Goal: Navigation & Orientation: Find specific page/section

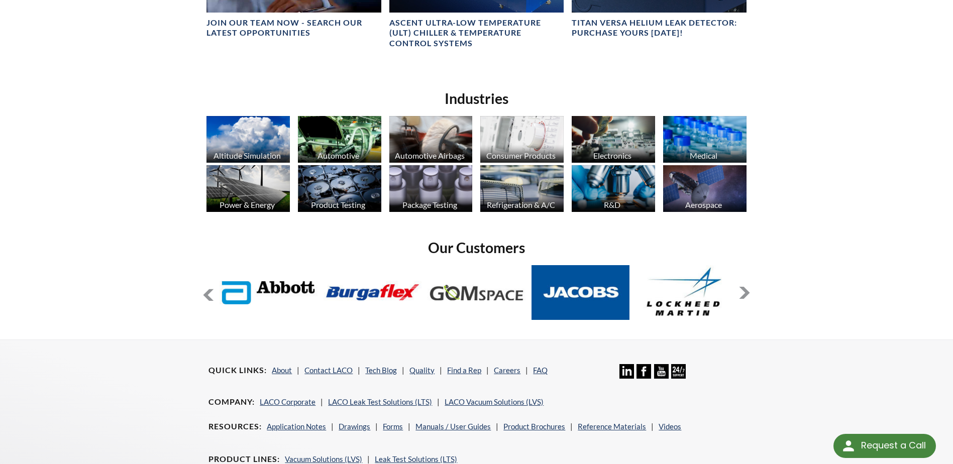
scroll to position [811, 0]
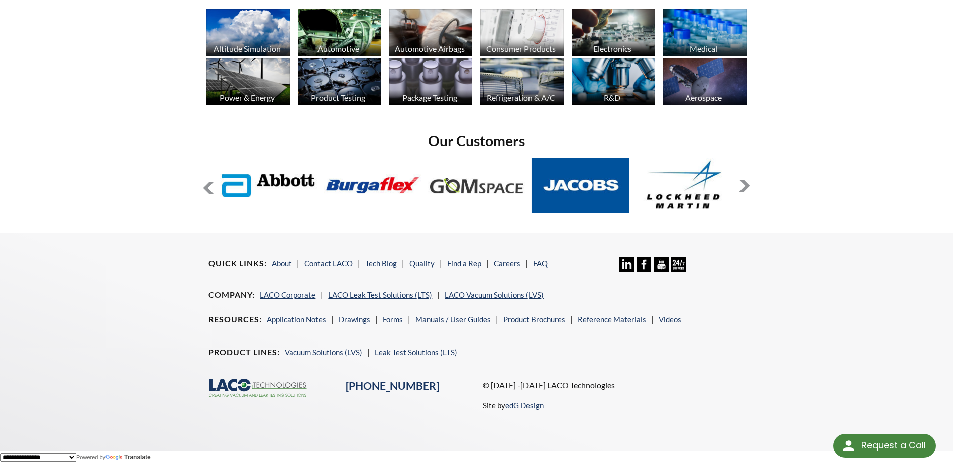
click at [742, 189] on button at bounding box center [744, 186] width 12 height 12
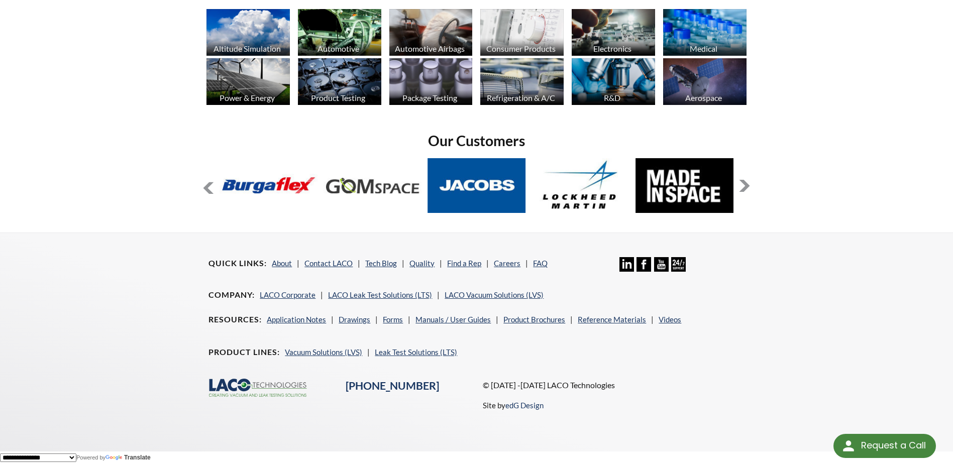
click at [742, 189] on button at bounding box center [744, 186] width 12 height 12
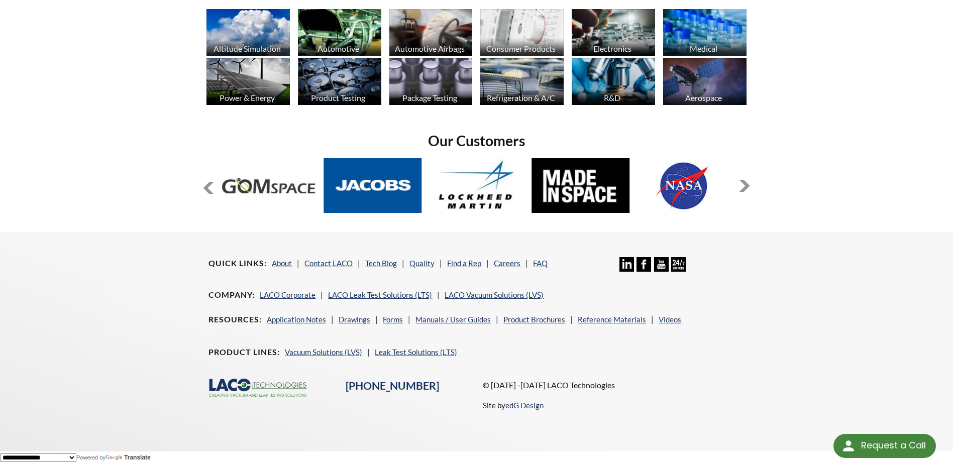
click at [742, 189] on button at bounding box center [744, 186] width 12 height 12
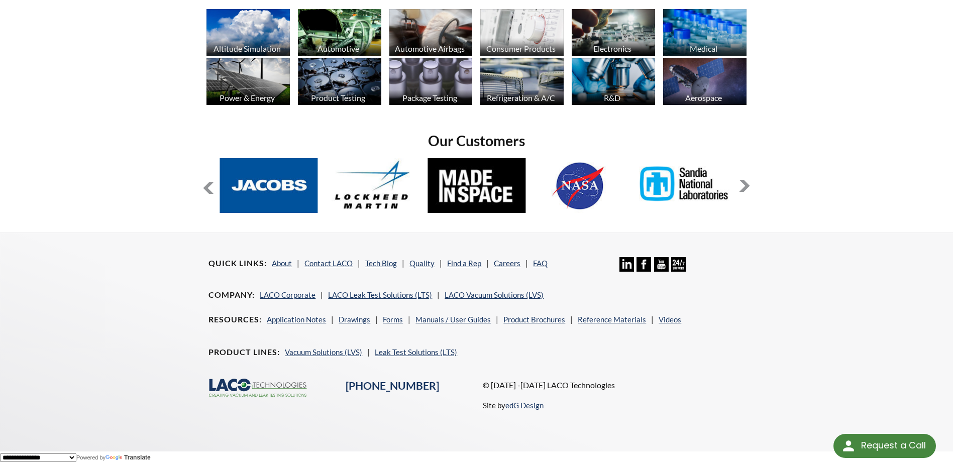
click at [742, 189] on button at bounding box center [744, 186] width 12 height 12
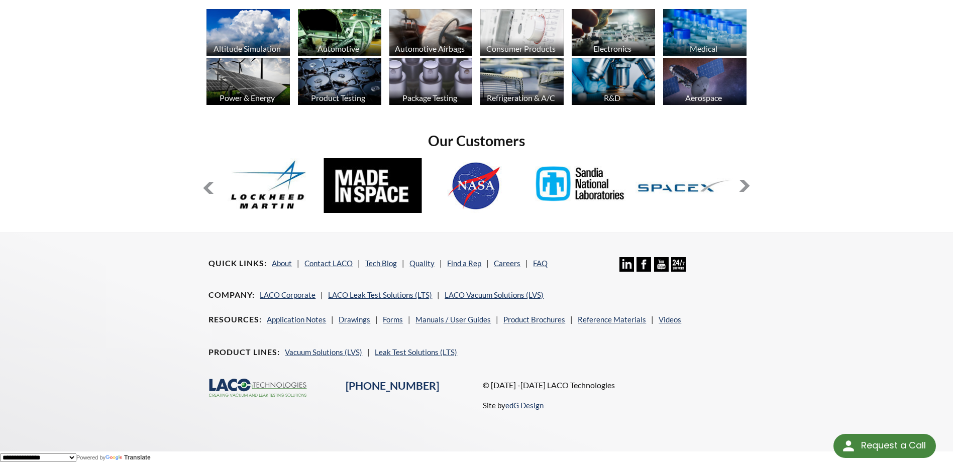
click at [742, 189] on button at bounding box center [744, 186] width 12 height 12
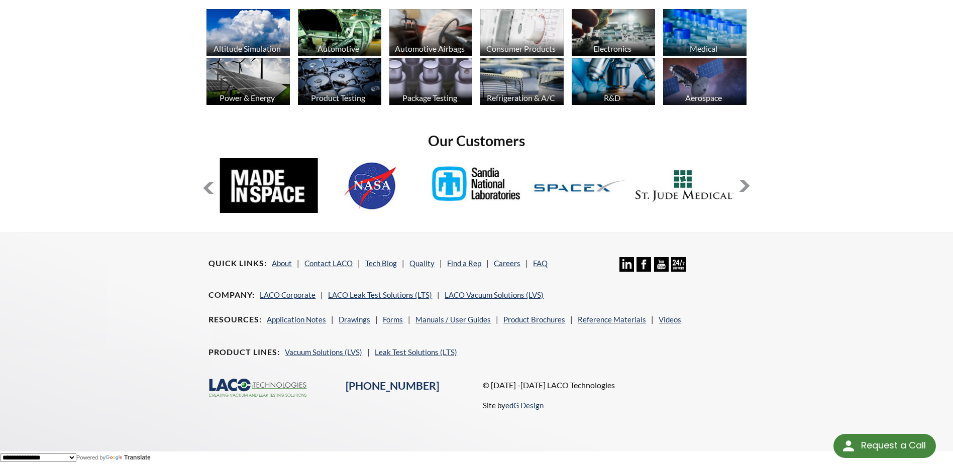
click at [742, 189] on button at bounding box center [744, 186] width 12 height 12
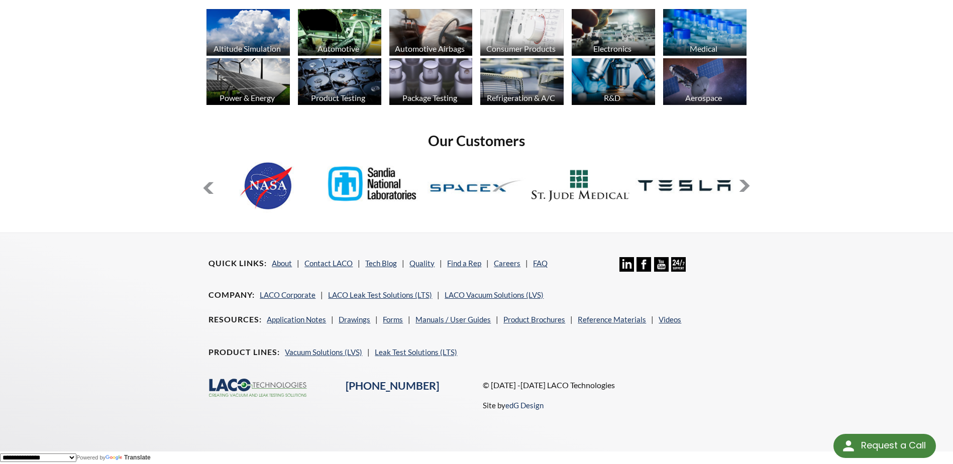
click at [742, 189] on button at bounding box center [744, 186] width 12 height 12
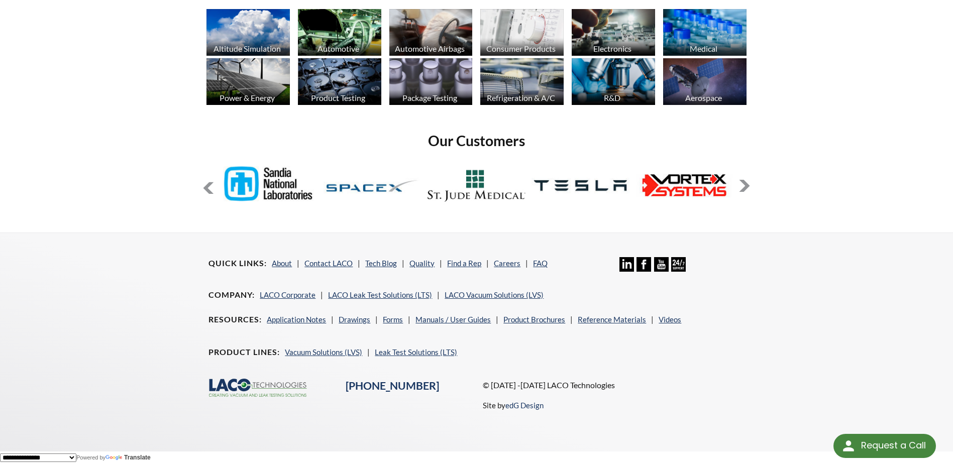
click at [742, 189] on button at bounding box center [744, 186] width 12 height 12
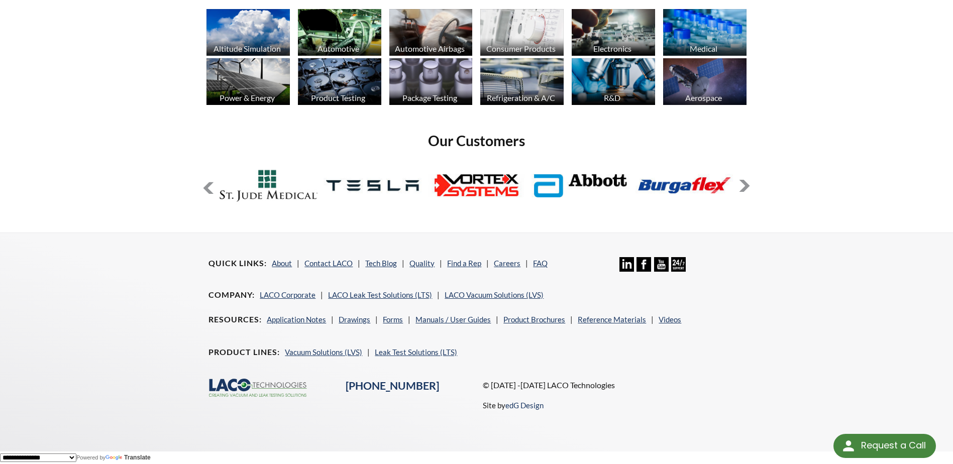
click at [742, 189] on button at bounding box center [744, 186] width 12 height 12
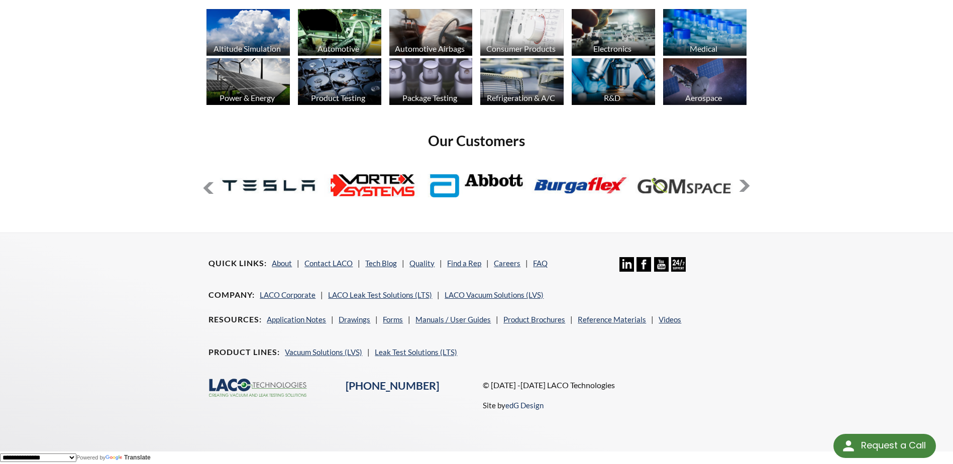
click at [742, 189] on button at bounding box center [744, 186] width 12 height 12
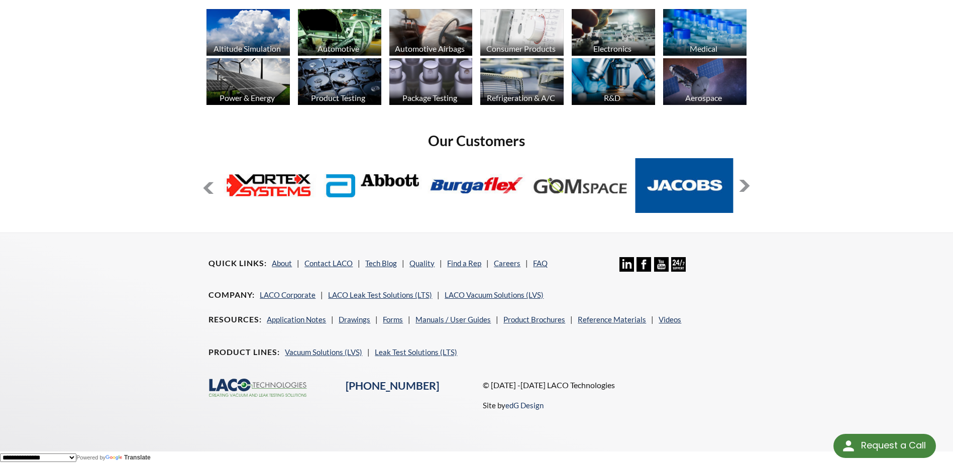
click at [742, 189] on button at bounding box center [744, 186] width 12 height 12
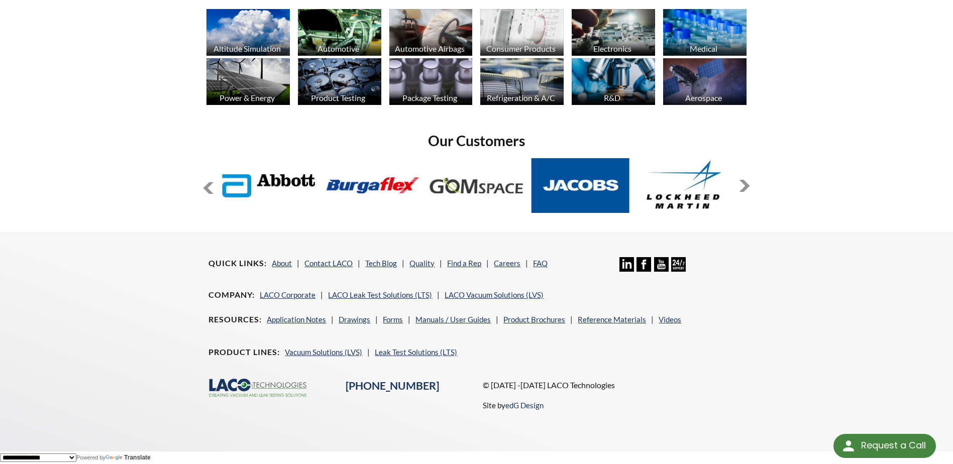
click at [742, 189] on button at bounding box center [744, 186] width 12 height 12
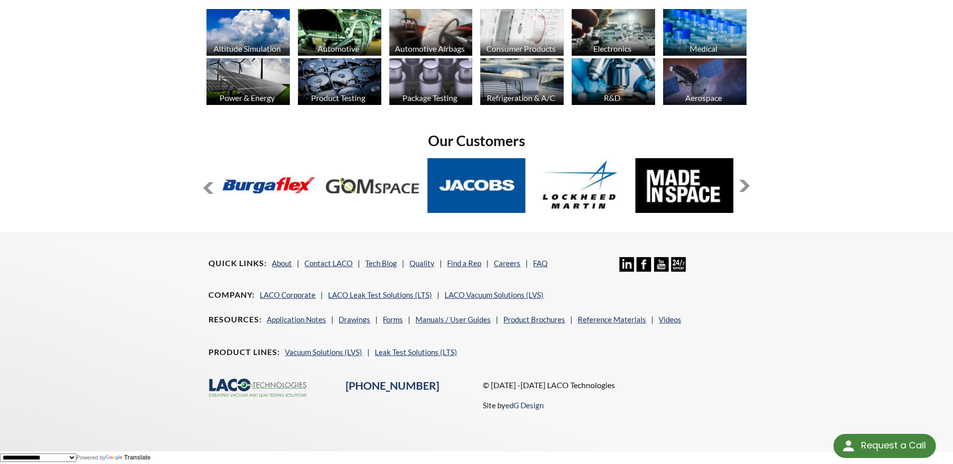
click at [742, 189] on button at bounding box center [744, 186] width 12 height 12
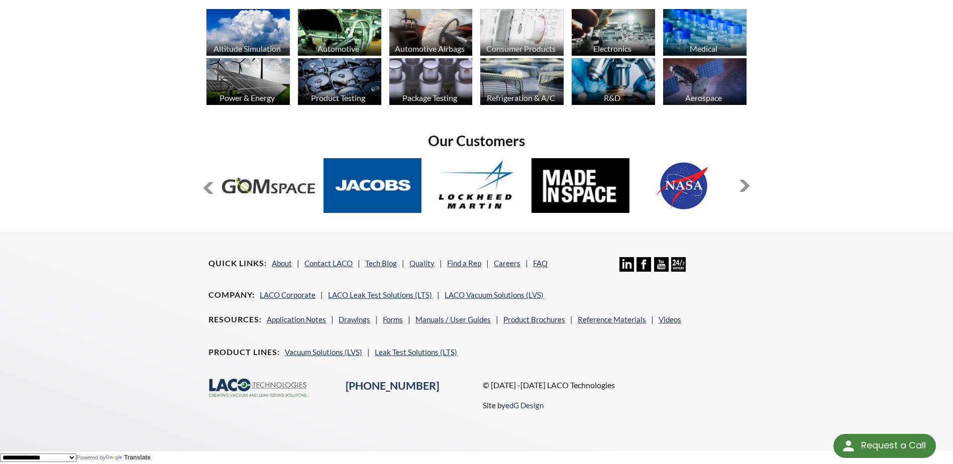
click at [742, 189] on button at bounding box center [744, 186] width 12 height 12
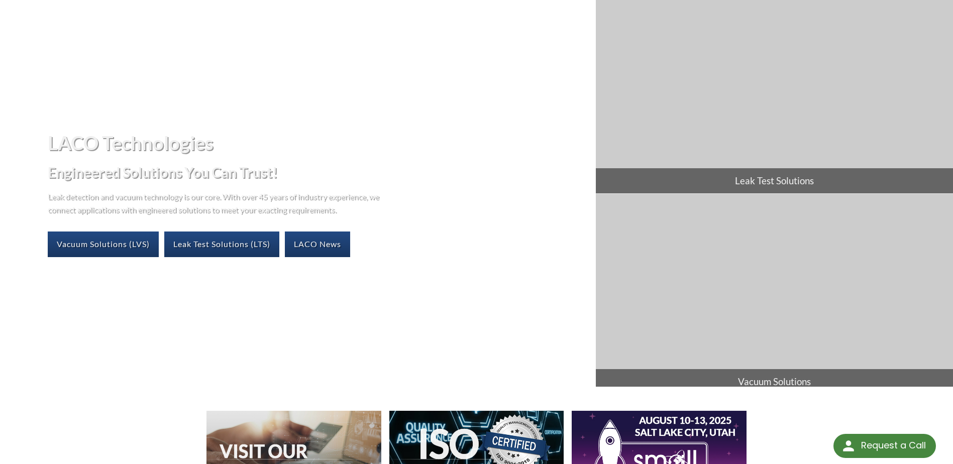
scroll to position [0, 0]
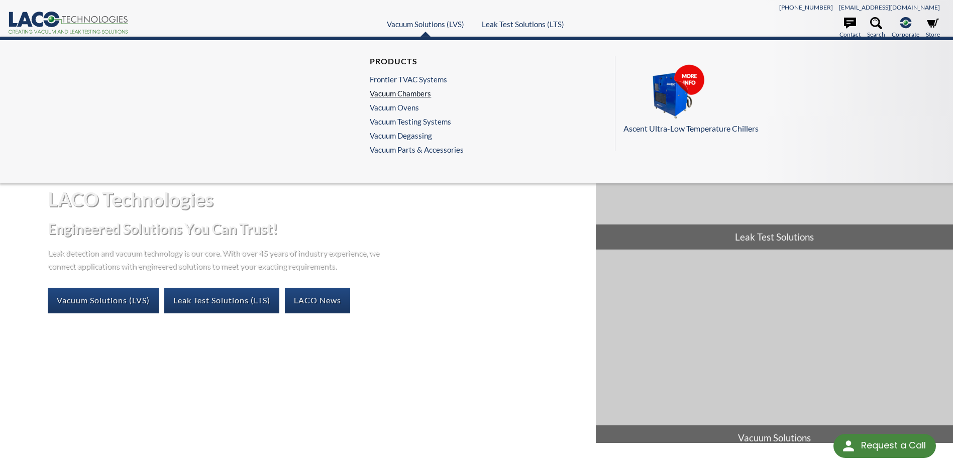
click at [419, 90] on link "Vacuum Chambers" at bounding box center [414, 93] width 89 height 9
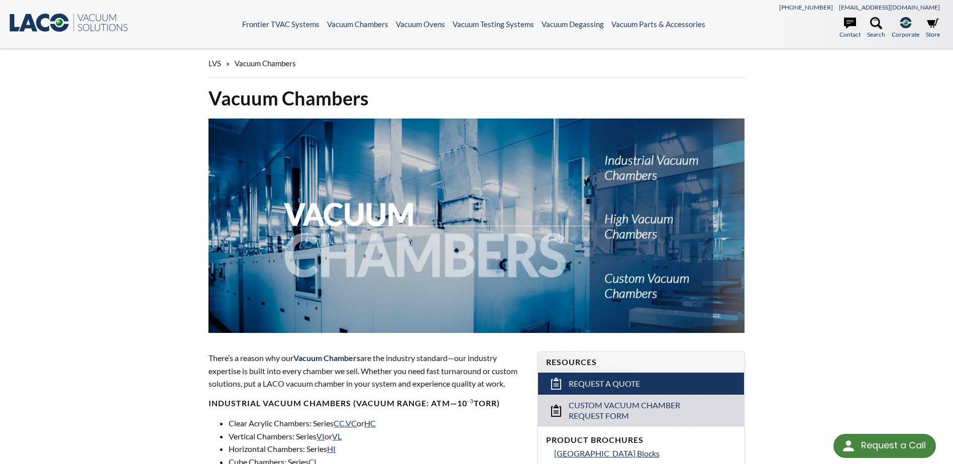
click at [68, 23] on icon ".st0{fill:#193661;} .st1{fill:url(#SVGID_1_);} .st2{enable-background:new ;} .s…" at bounding box center [68, 23] width 121 height 20
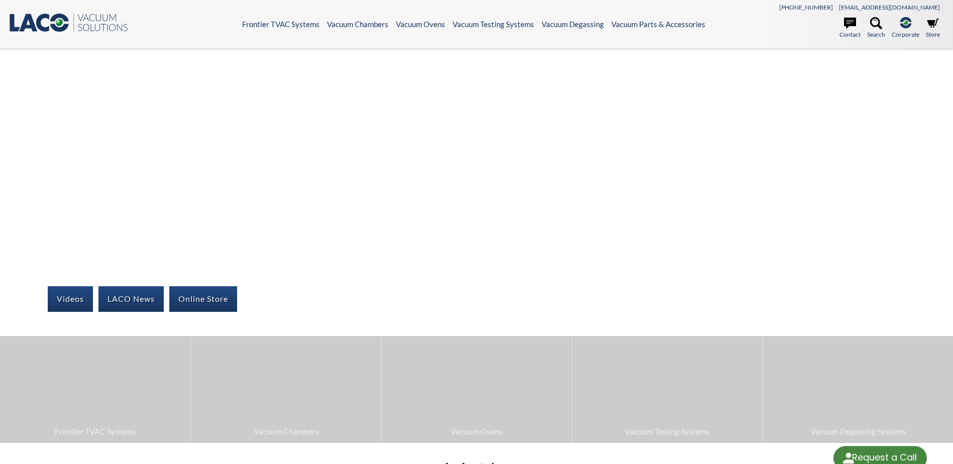
select select "Language Translate Widget"
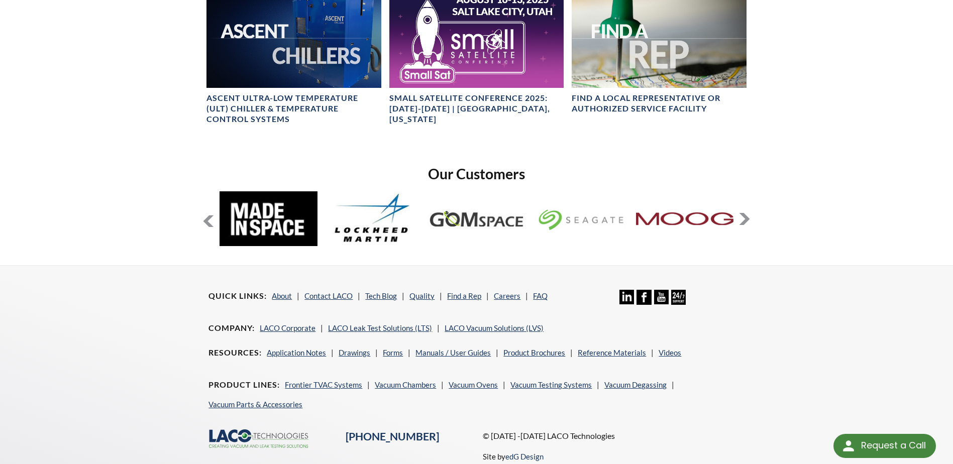
scroll to position [772, 0]
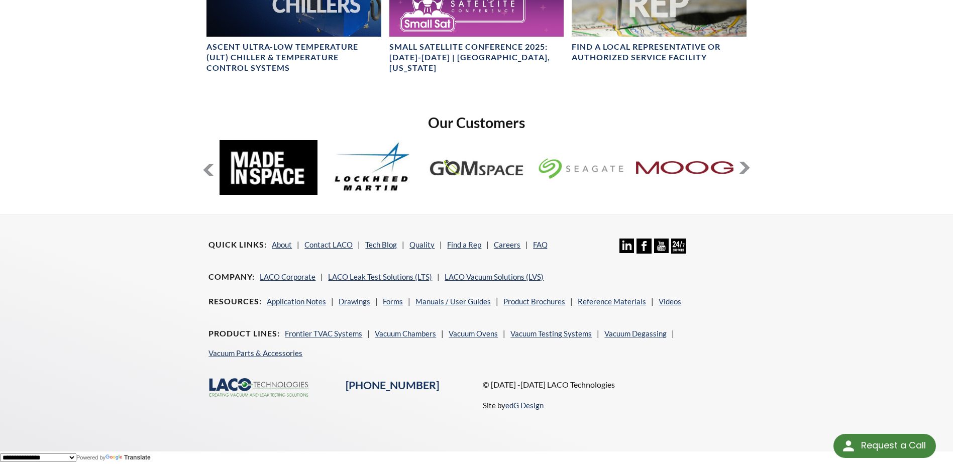
click at [744, 165] on button at bounding box center [744, 168] width 12 height 12
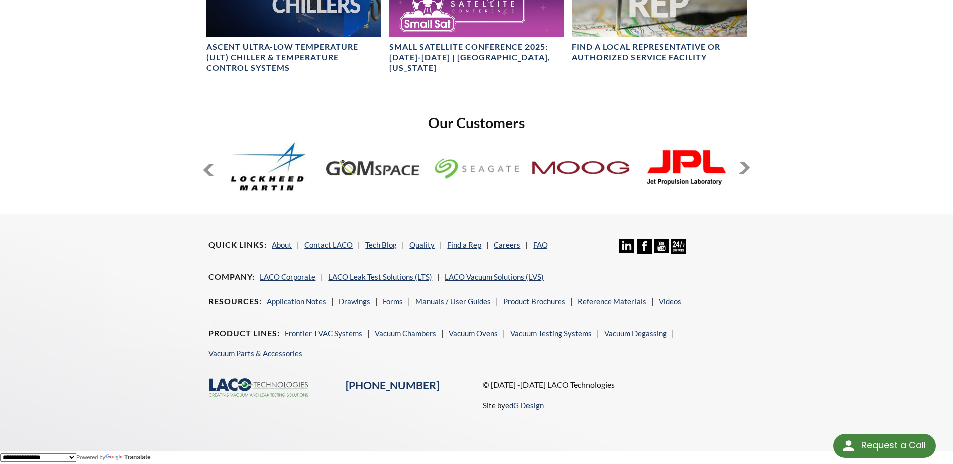
click at [745, 167] on button at bounding box center [744, 168] width 12 height 12
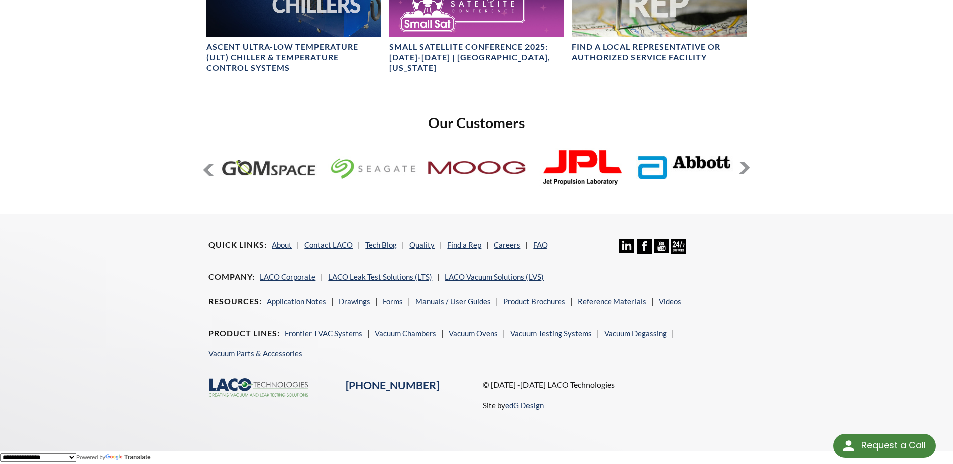
click at [745, 167] on button at bounding box center [744, 168] width 12 height 12
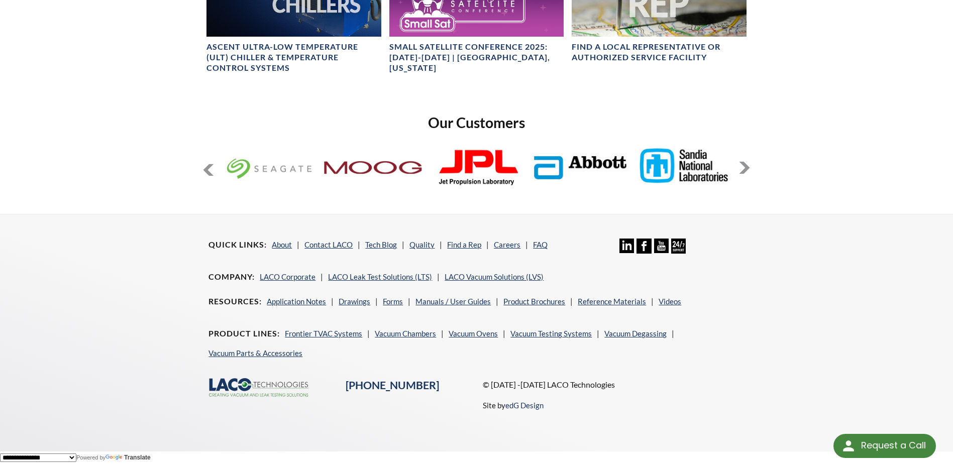
click at [745, 167] on button at bounding box center [744, 168] width 12 height 12
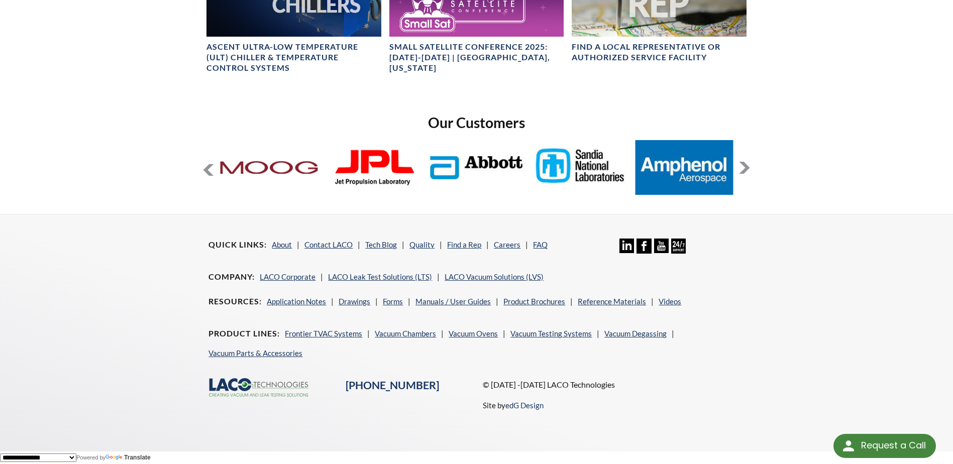
click at [745, 167] on button at bounding box center [744, 168] width 12 height 12
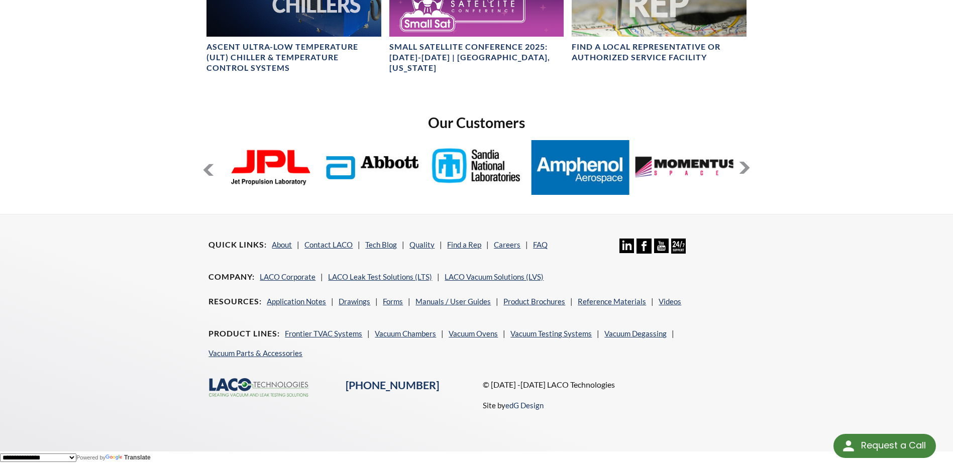
click at [745, 167] on button at bounding box center [744, 168] width 12 height 12
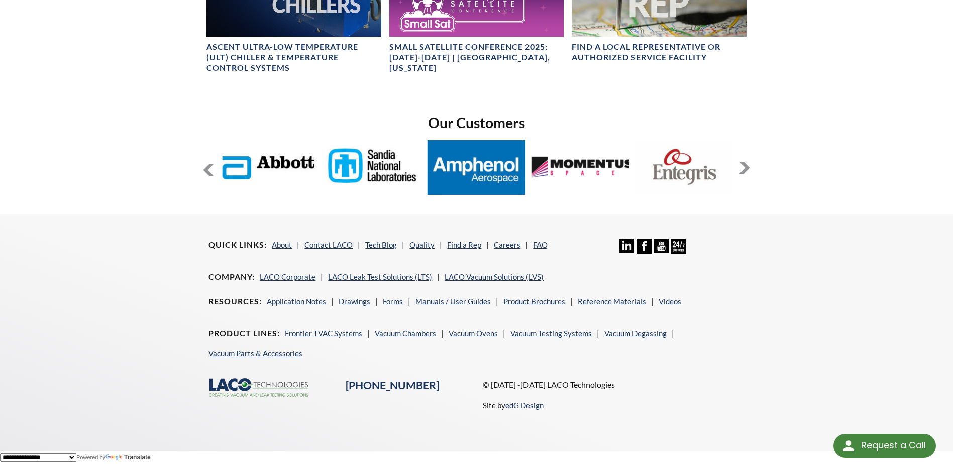
click at [745, 167] on button at bounding box center [744, 168] width 12 height 12
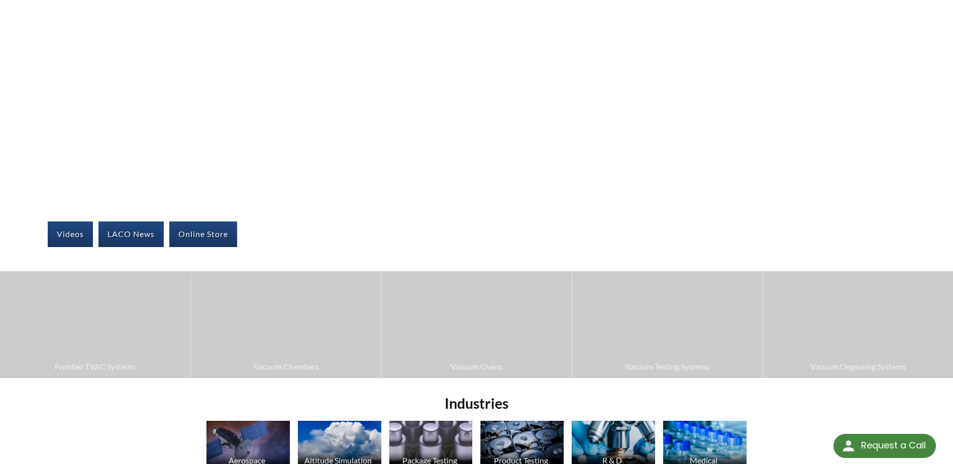
scroll to position [0, 0]
